Goal: Information Seeking & Learning: Learn about a topic

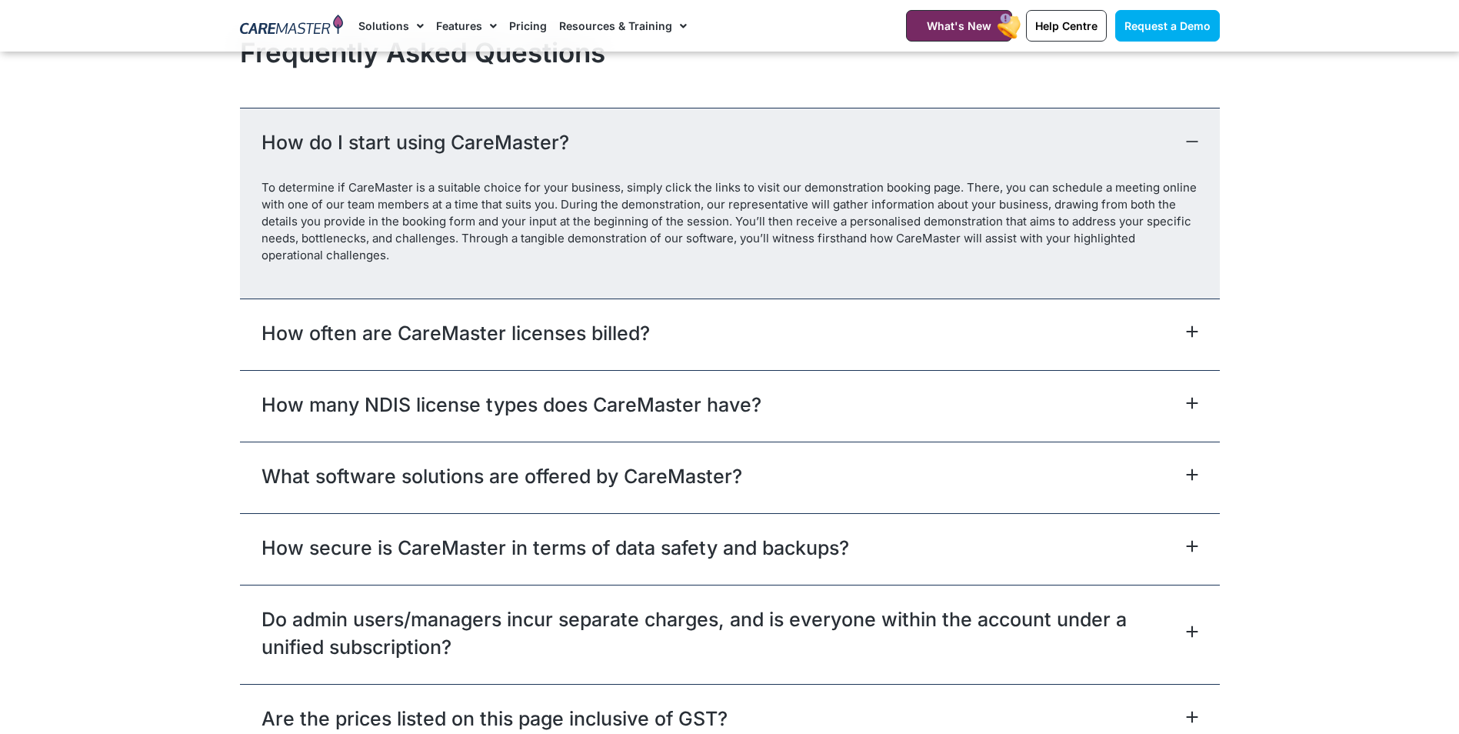
scroll to position [6768, 0]
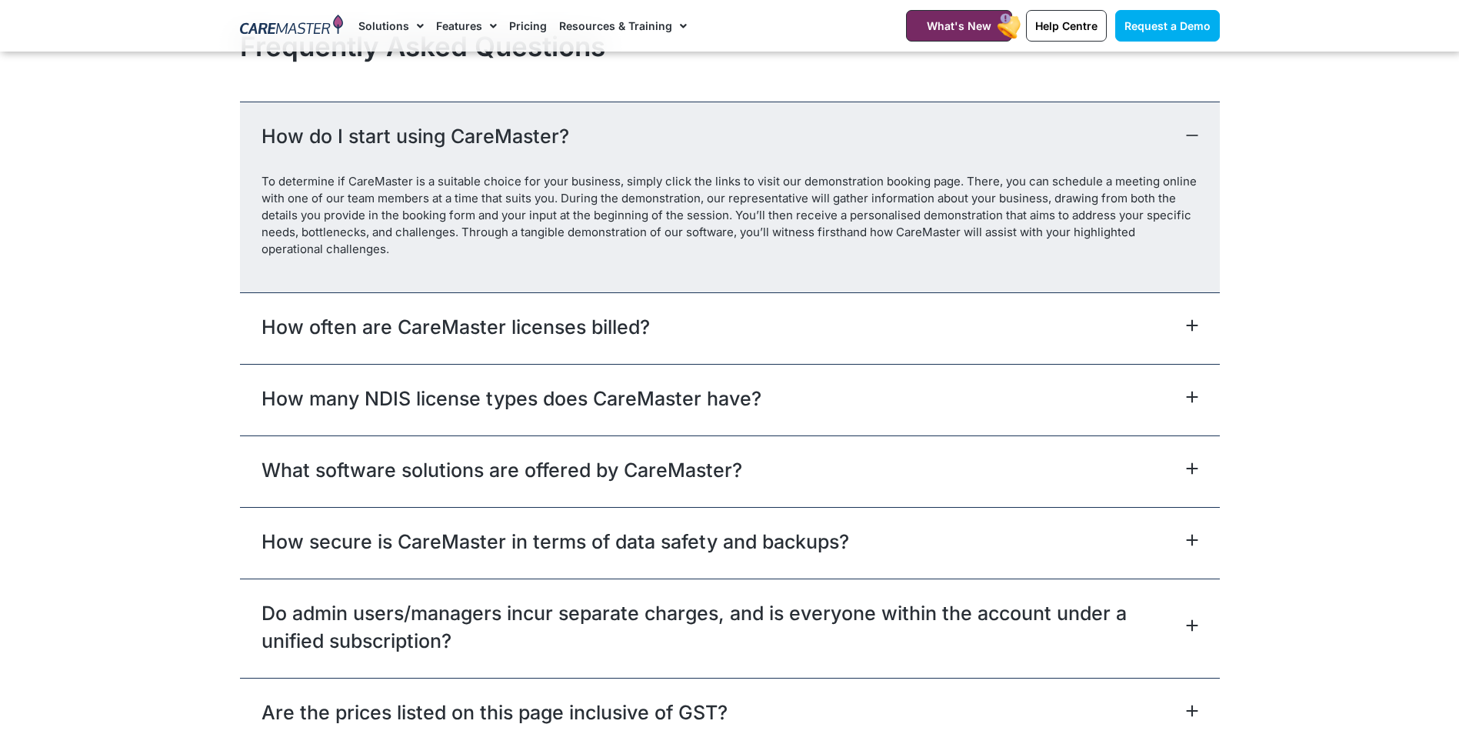
click at [1193, 323] on icon at bounding box center [1192, 325] width 12 height 12
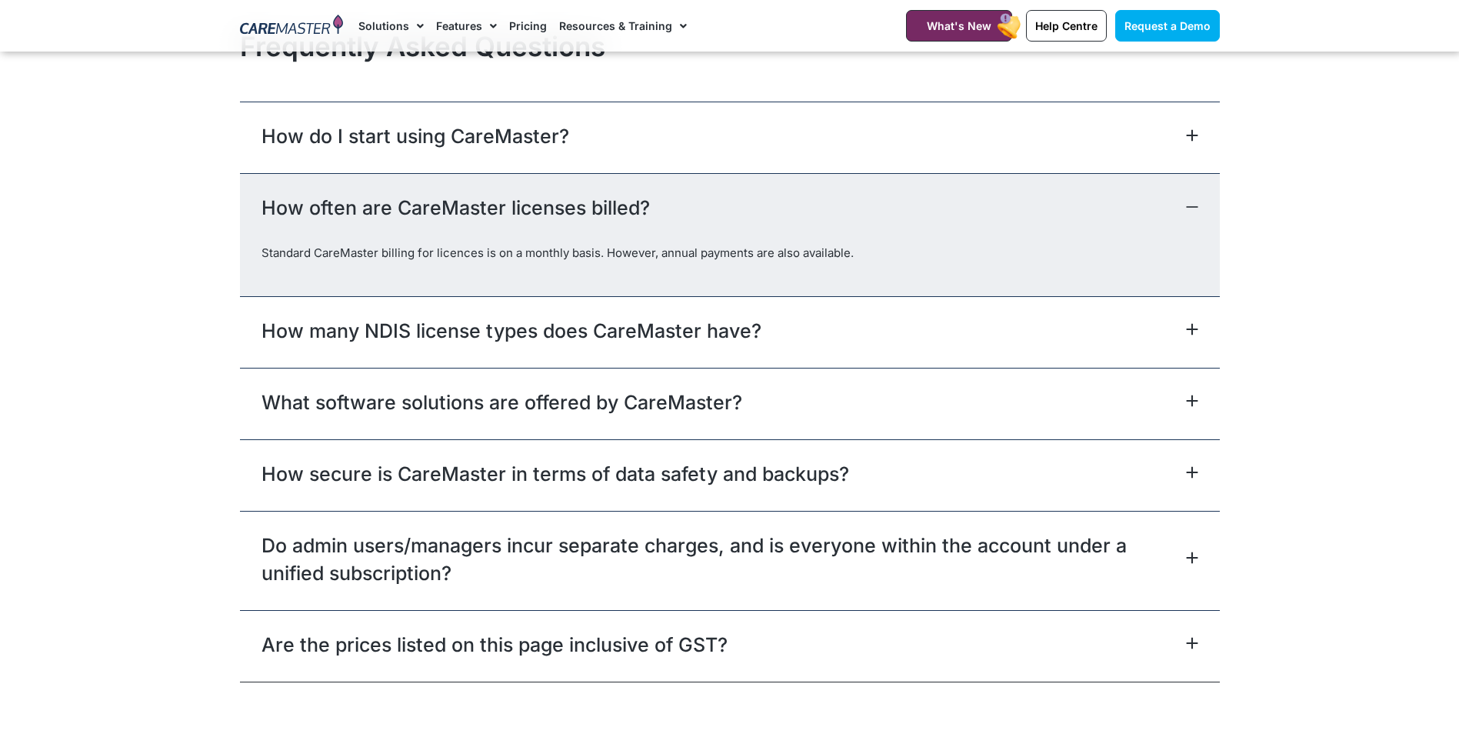
click at [1194, 330] on icon at bounding box center [1192, 329] width 12 height 12
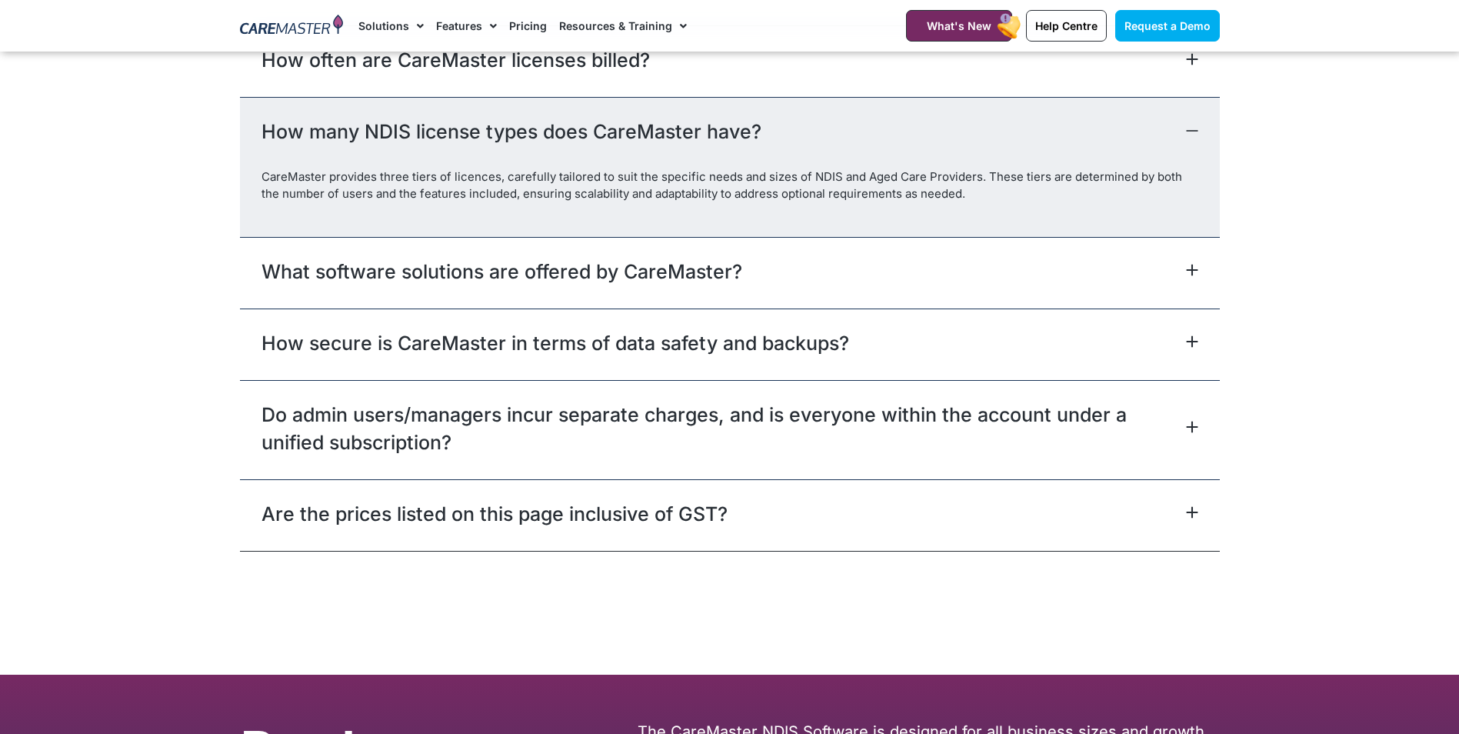
scroll to position [6922, 0]
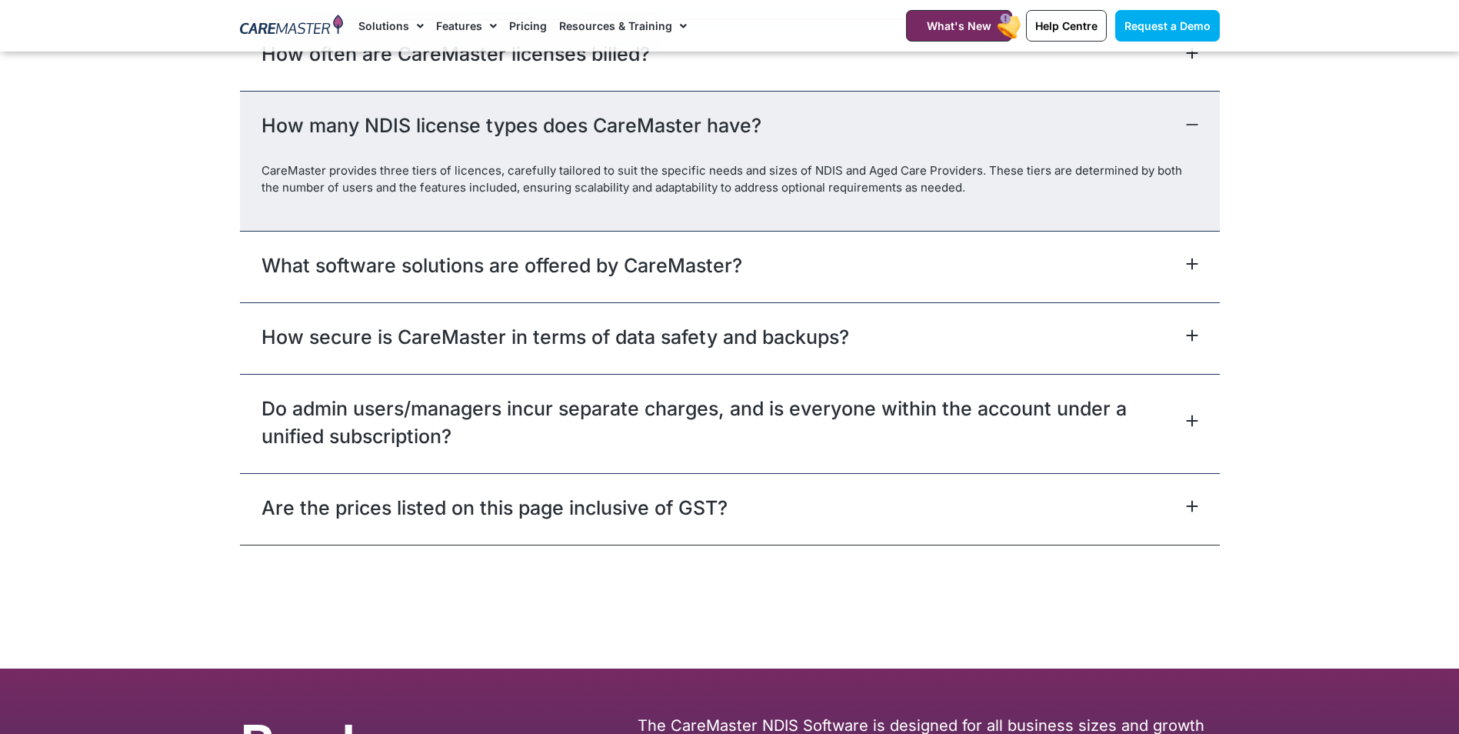
click at [1191, 418] on icon at bounding box center [1192, 421] width 10 height 10
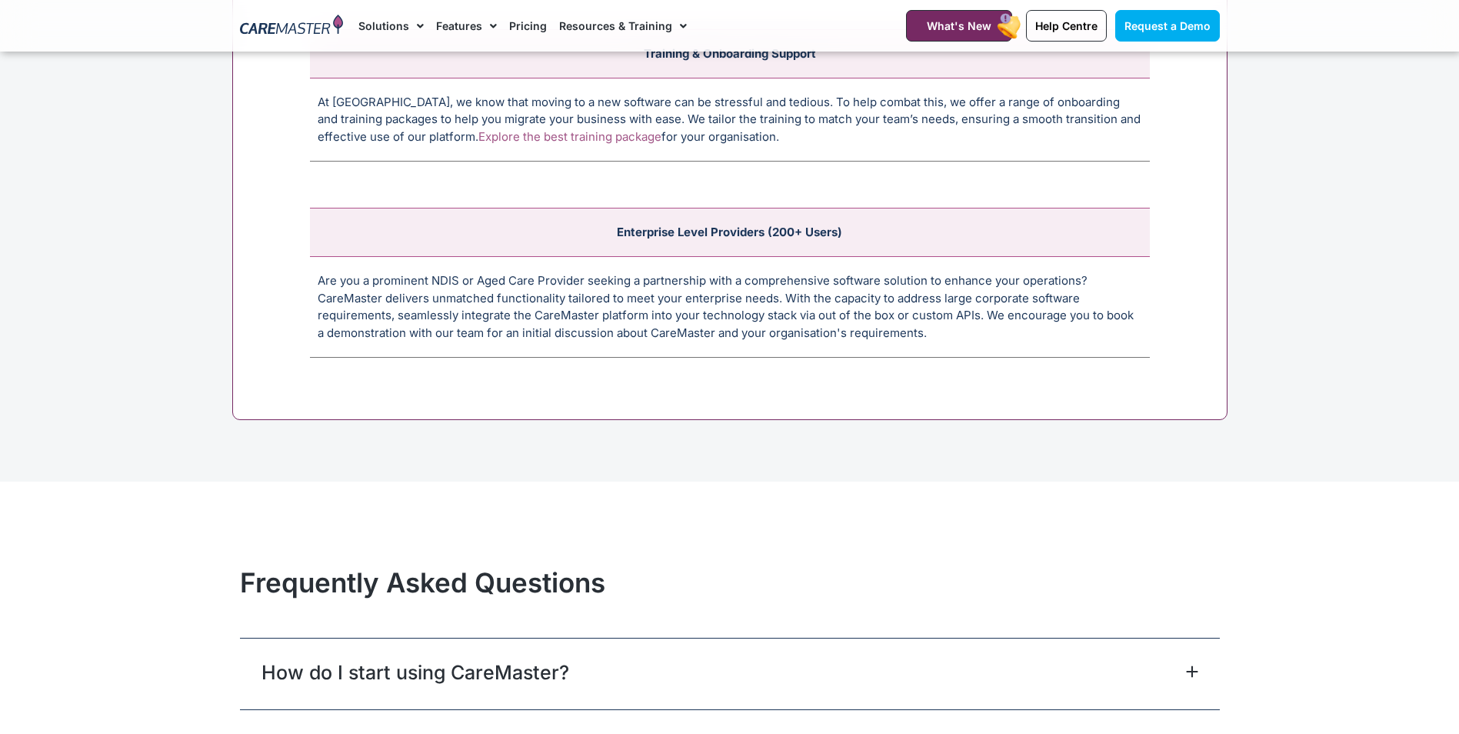
scroll to position [5922, 0]
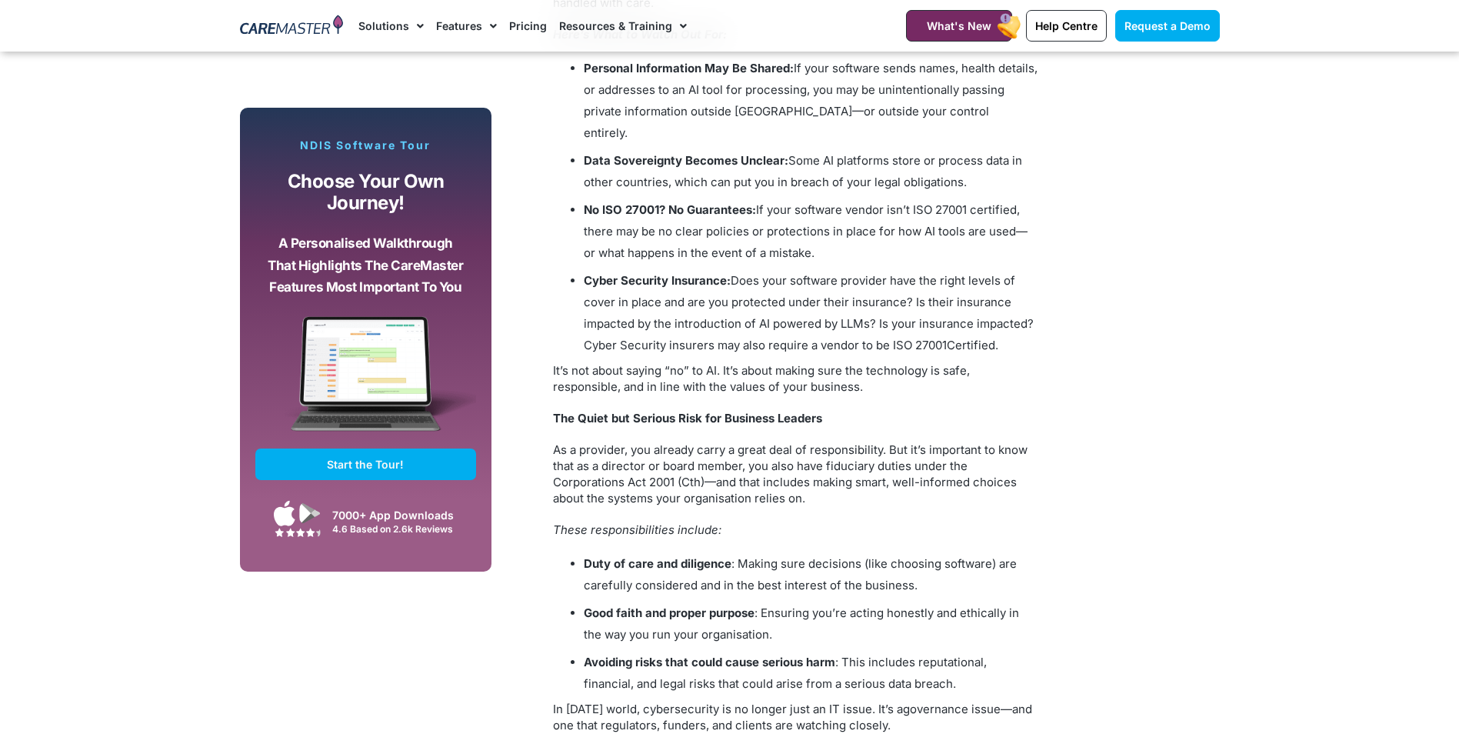
scroll to position [2000, 0]
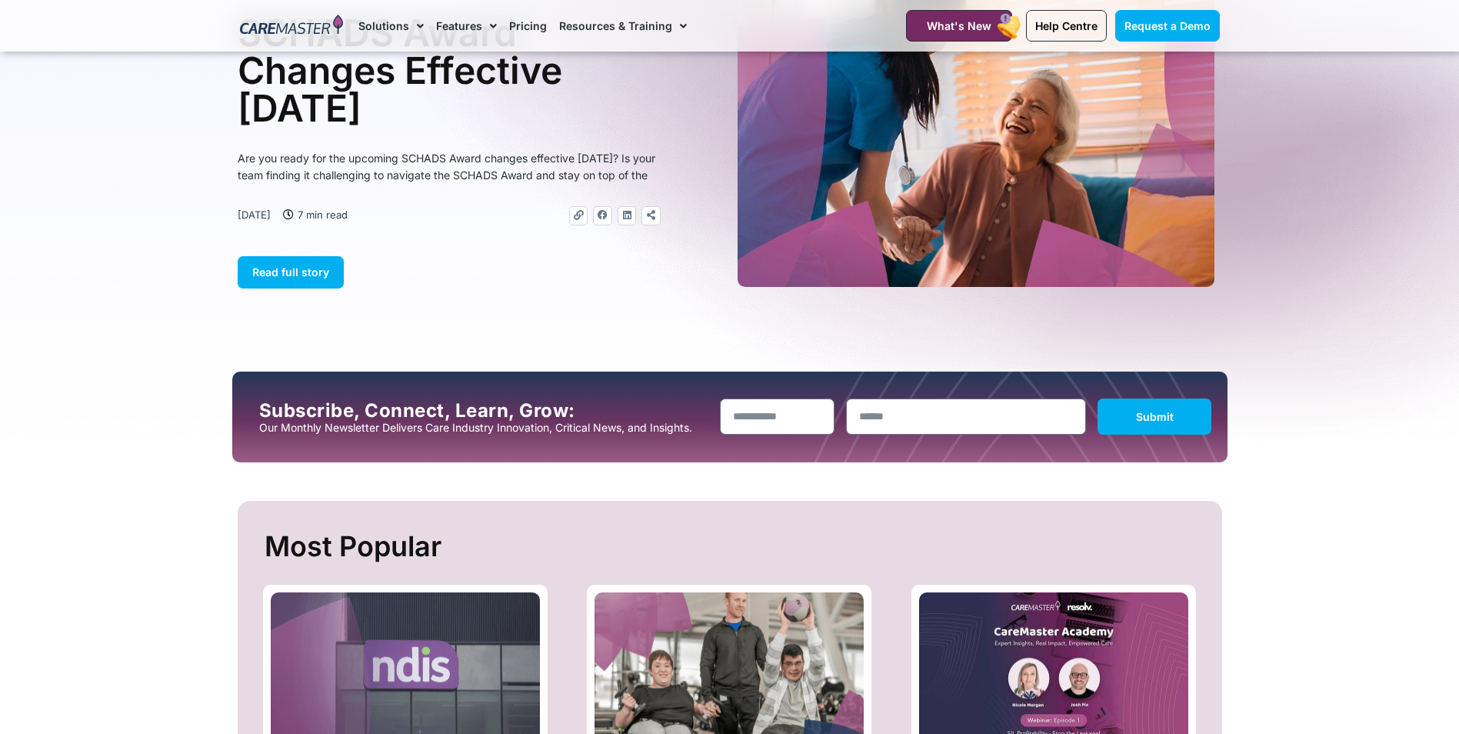
scroll to position [154, 0]
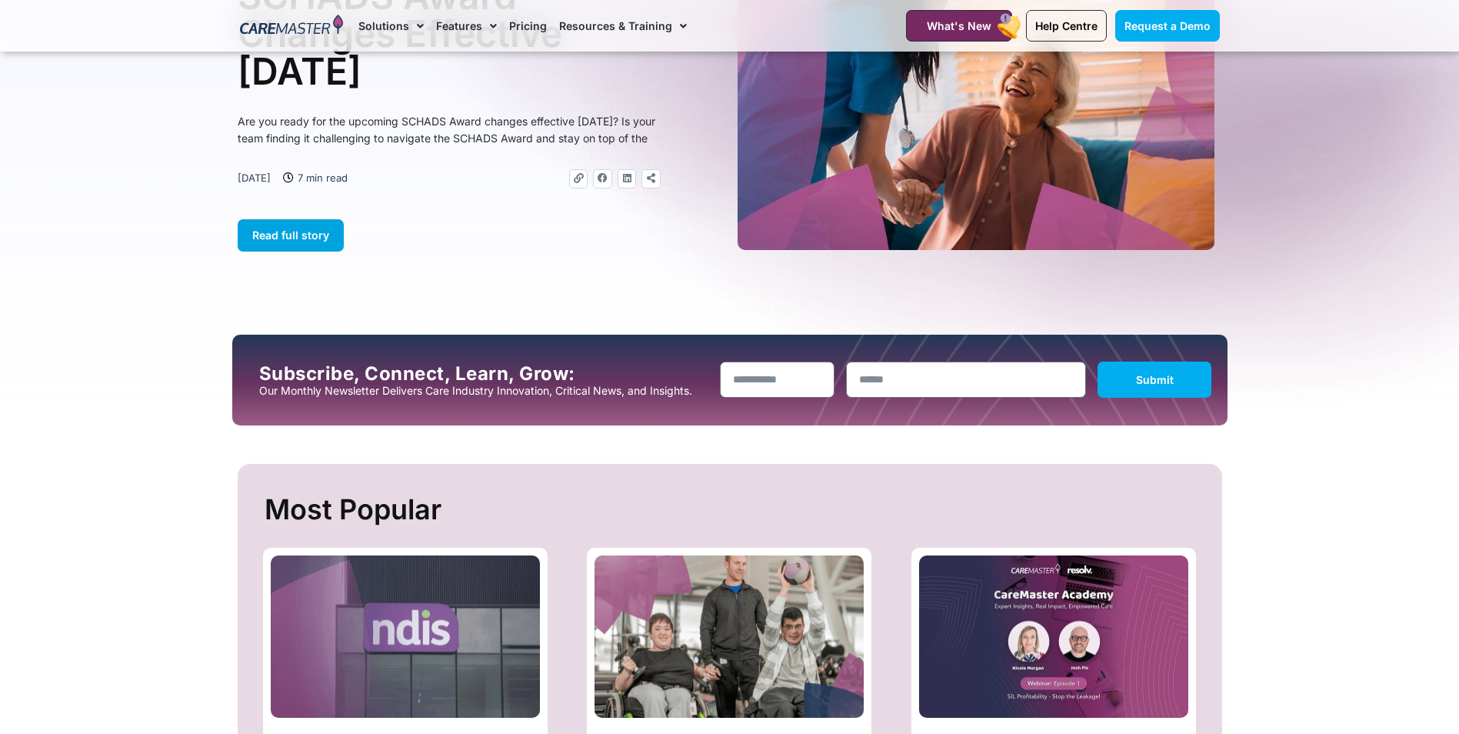
click at [285, 241] on span "Read full story" at bounding box center [290, 234] width 77 height 13
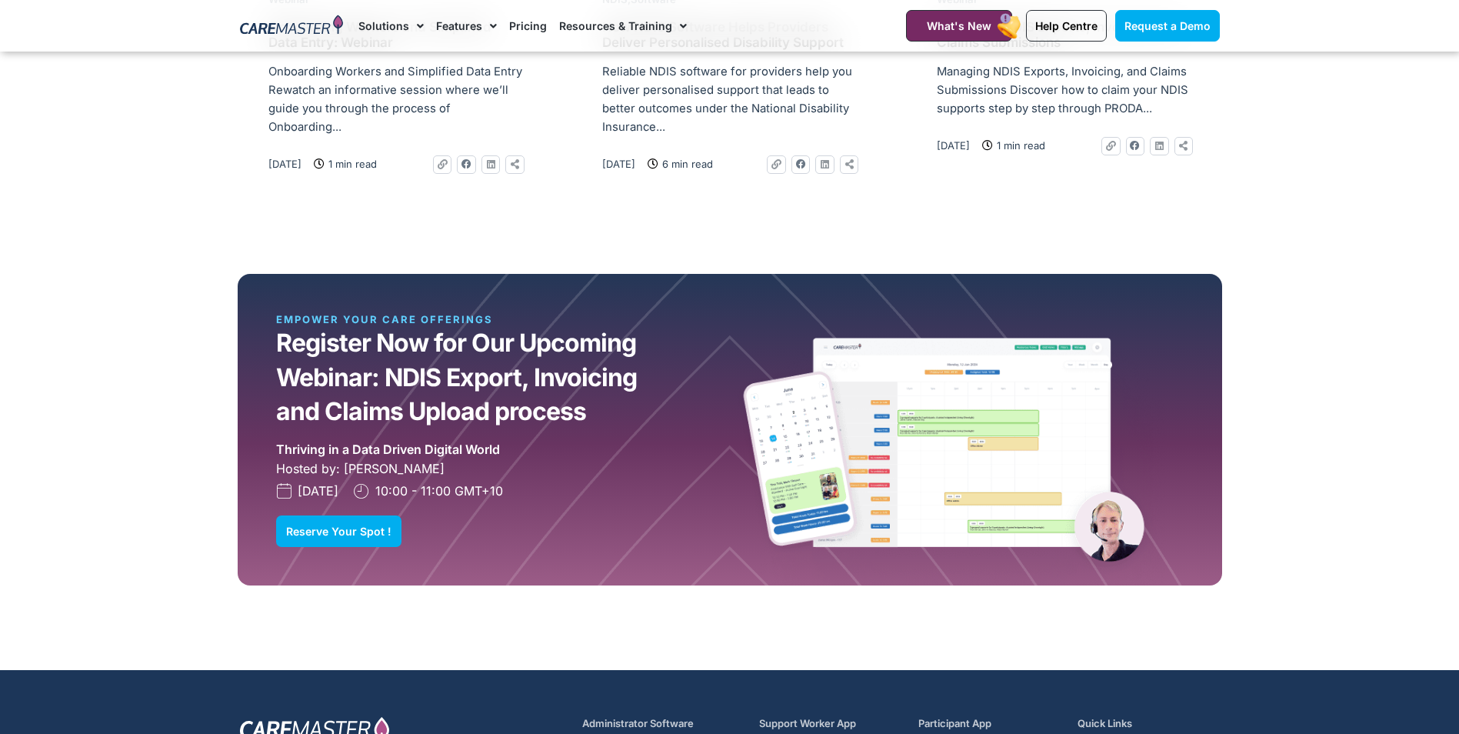
scroll to position [4261, 0]
